Goal: Task Accomplishment & Management: Manage account settings

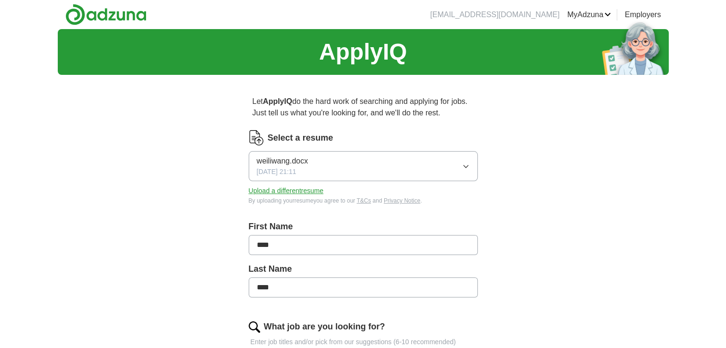
click at [467, 165] on icon "button" at bounding box center [466, 167] width 8 height 8
click at [471, 167] on button "weiliwang.docx [DATE] 21:11" at bounding box center [363, 166] width 229 height 30
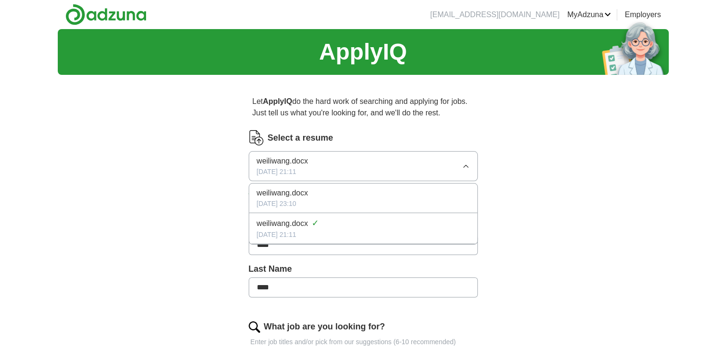
click at [321, 225] on div "weiliwang.docx ✓" at bounding box center [363, 223] width 213 height 13
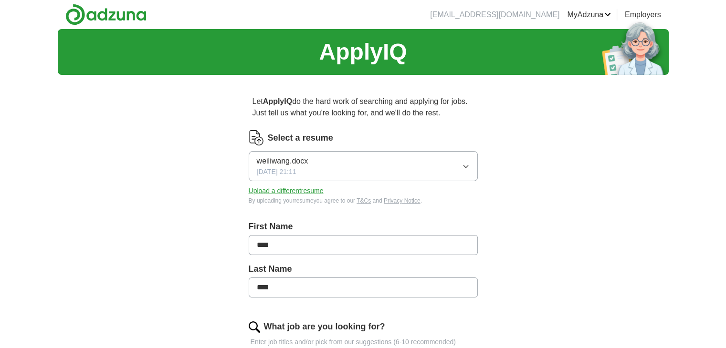
click at [298, 162] on span "weiliwang.docx" at bounding box center [283, 161] width 52 height 11
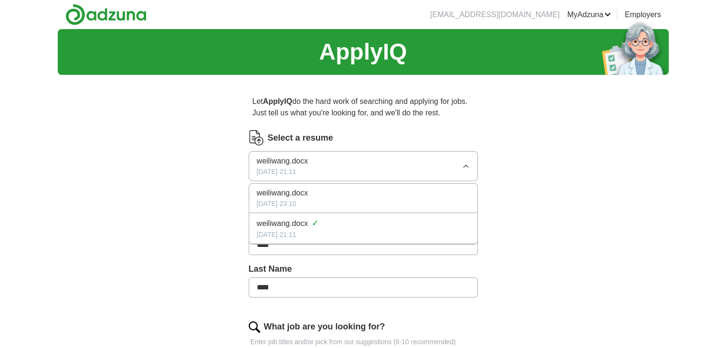
click at [299, 163] on span "weiliwang.docx" at bounding box center [283, 161] width 52 height 11
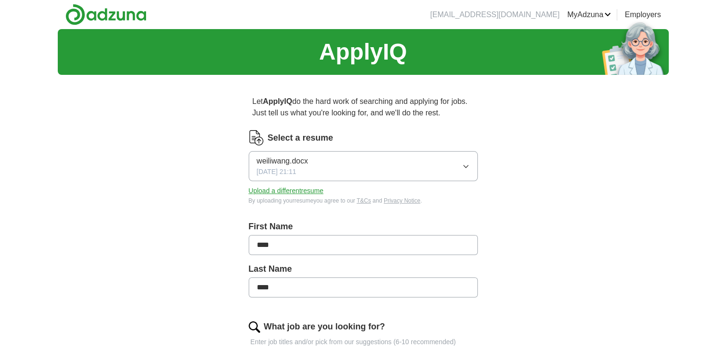
click at [291, 163] on span "weiliwang.docx" at bounding box center [283, 161] width 52 height 11
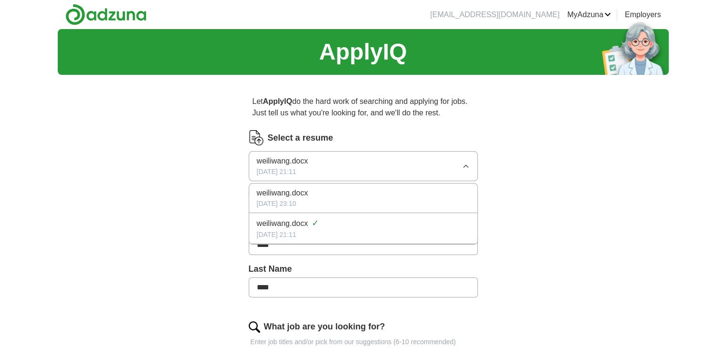
click at [282, 221] on span "weiliwang.docx" at bounding box center [283, 223] width 52 height 11
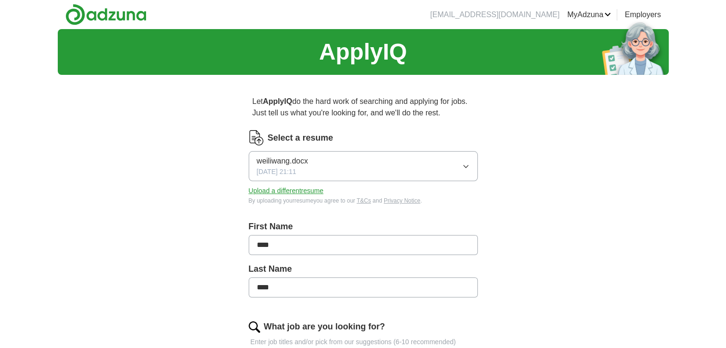
drag, startPoint x: 270, startPoint y: 161, endPoint x: 259, endPoint y: 161, distance: 10.5
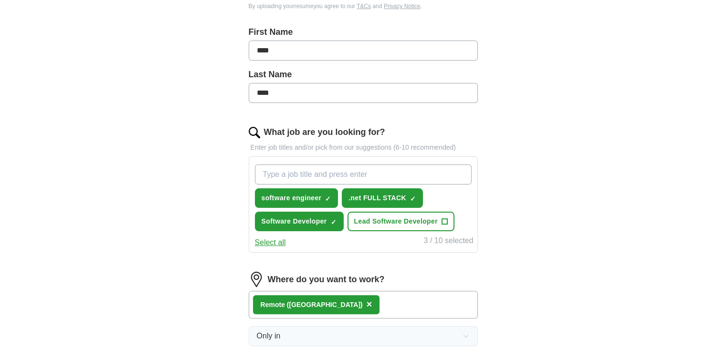
scroll to position [191, 0]
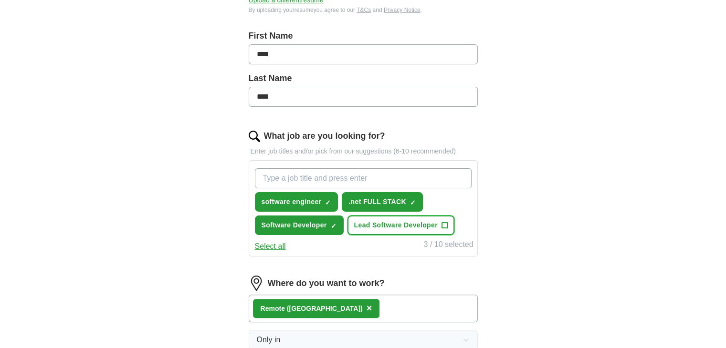
click at [443, 224] on span "+" at bounding box center [444, 226] width 6 height 8
click at [0, 0] on span "×" at bounding box center [0, 0] width 0 height 0
click at [443, 225] on span "+" at bounding box center [444, 226] width 6 height 8
click at [525, 224] on div "ApplyIQ Let ApplyIQ do the hard work of searching and applying for jobs. Just t…" at bounding box center [363, 164] width 611 height 652
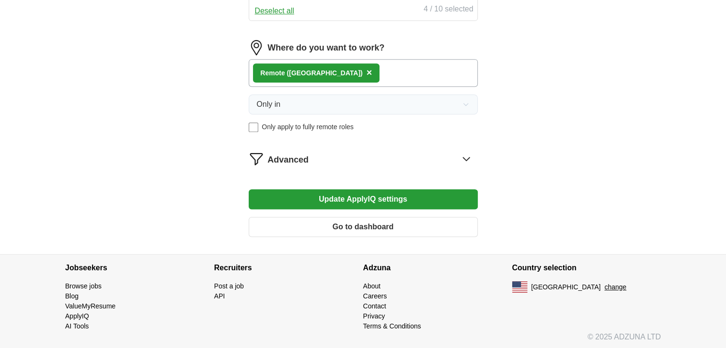
click at [407, 205] on button "Update ApplyIQ settings" at bounding box center [363, 199] width 229 height 20
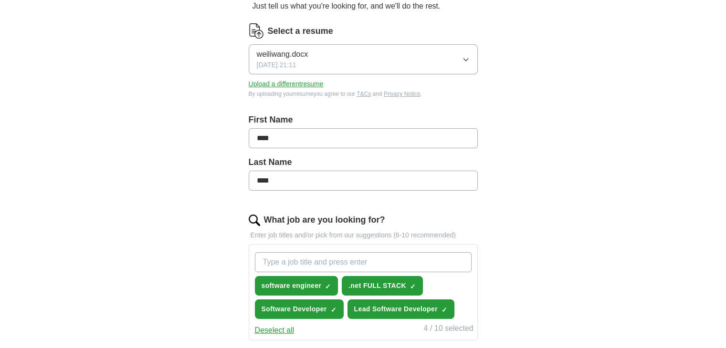
scroll to position [93, 0]
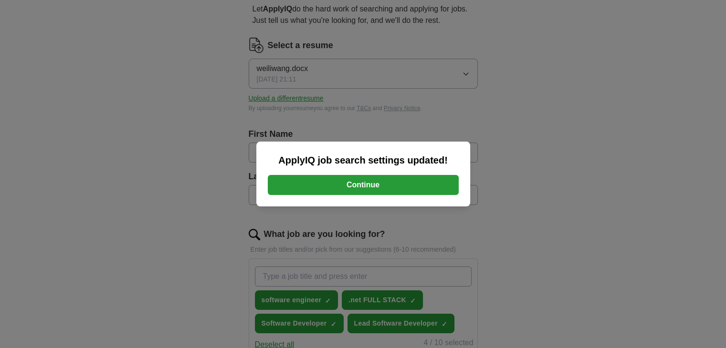
click at [402, 182] on button "Continue" at bounding box center [363, 185] width 191 height 20
